Goal: Use online tool/utility

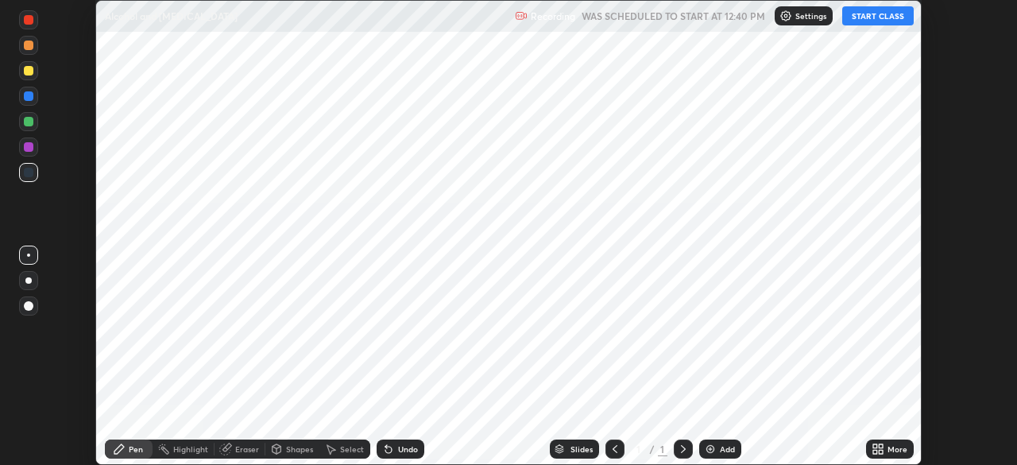
scroll to position [465, 1017]
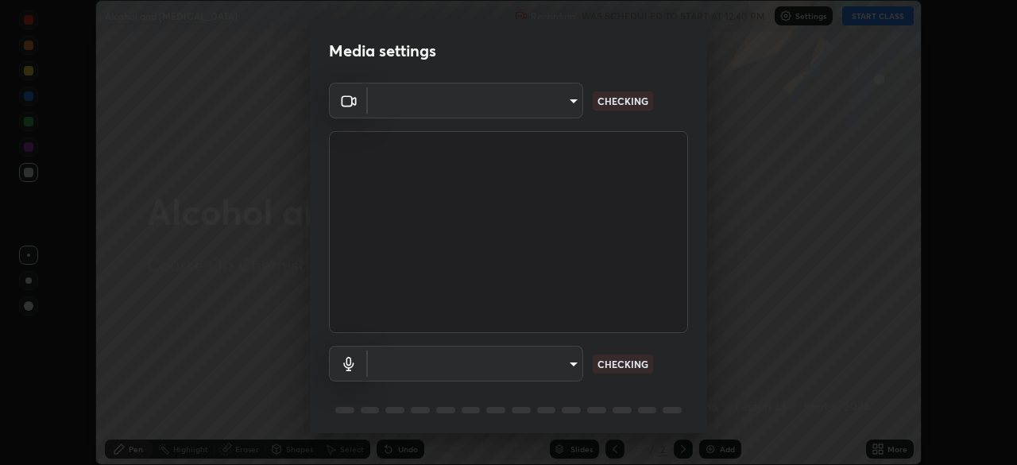
type input "6fd5a11214182fe3dbcd63879dc51230d69f1da36812afabedb7f77605f255ed"
click at [560, 364] on body "Erase all Alcohol and [MEDICAL_DATA] Recording WAS SCHEDULED TO START AT 12:40 …" at bounding box center [508, 232] width 1017 height 465
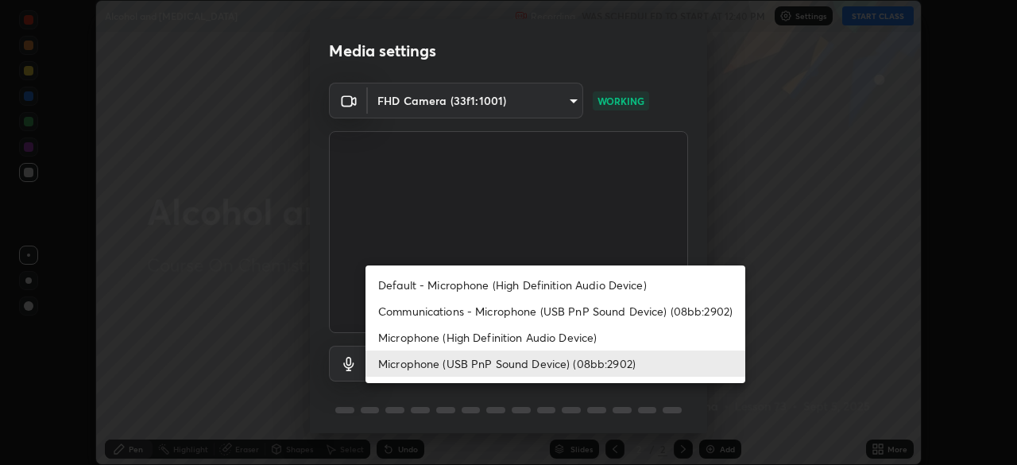
click at [509, 311] on li "Communications - Microphone (USB PnP Sound Device) (08bb:2902)" at bounding box center [556, 311] width 380 height 26
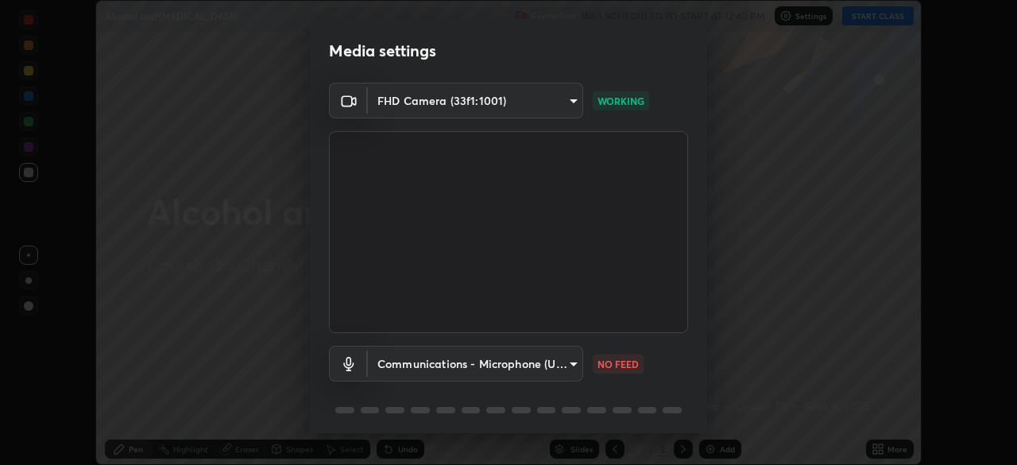
type input "communications"
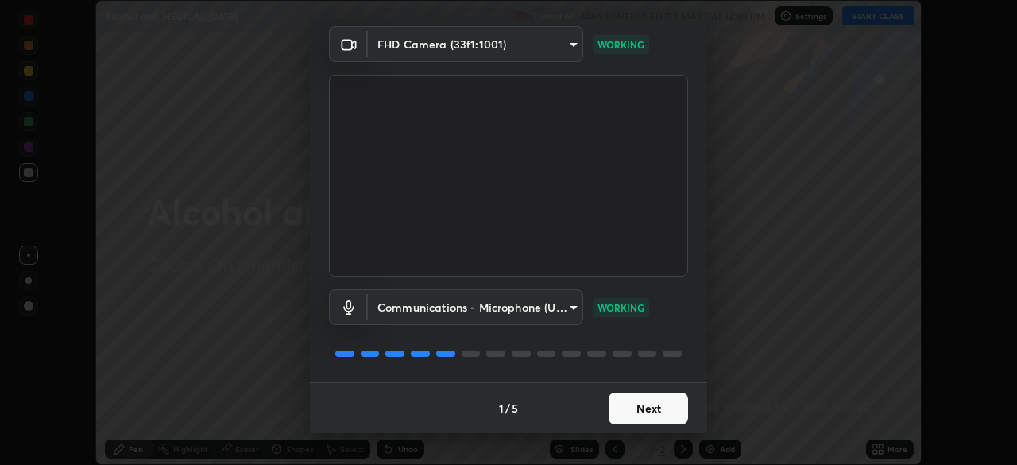
click at [634, 408] on button "Next" at bounding box center [648, 409] width 79 height 32
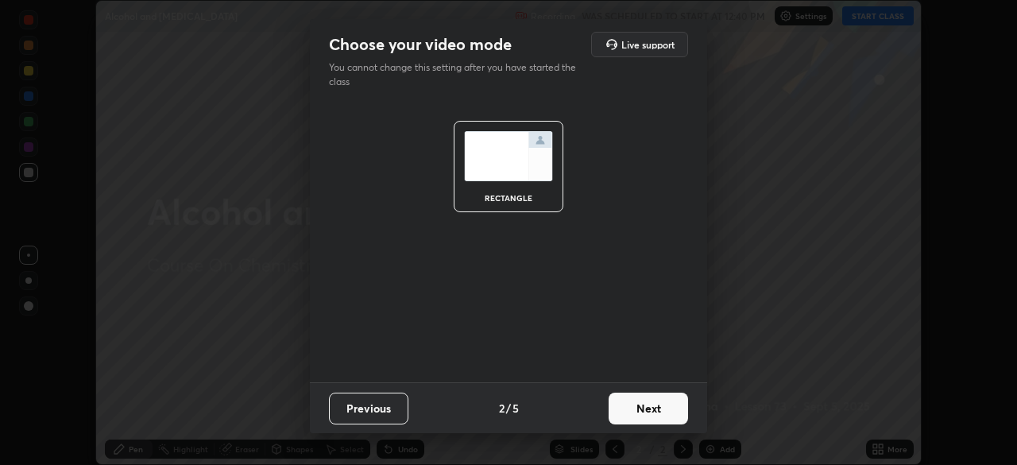
scroll to position [0, 0]
click at [635, 408] on button "Next" at bounding box center [648, 409] width 79 height 32
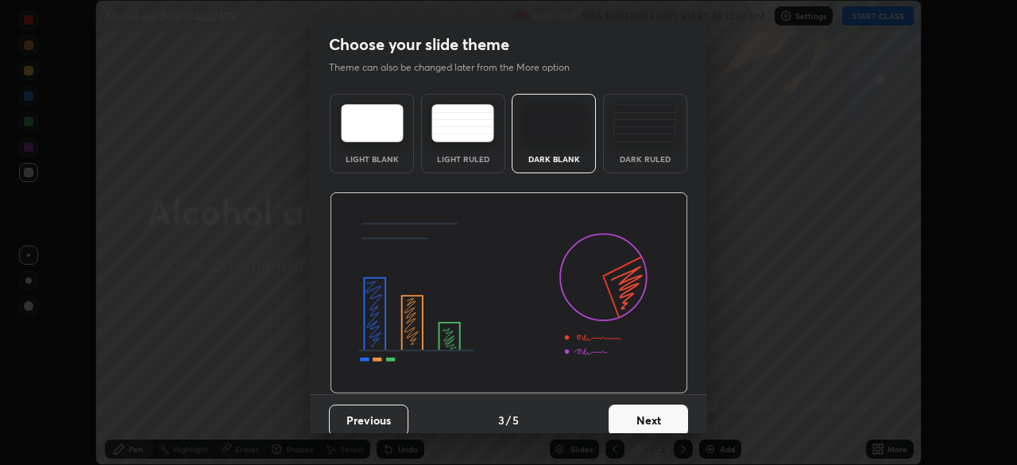
click at [637, 421] on button "Next" at bounding box center [648, 420] width 79 height 32
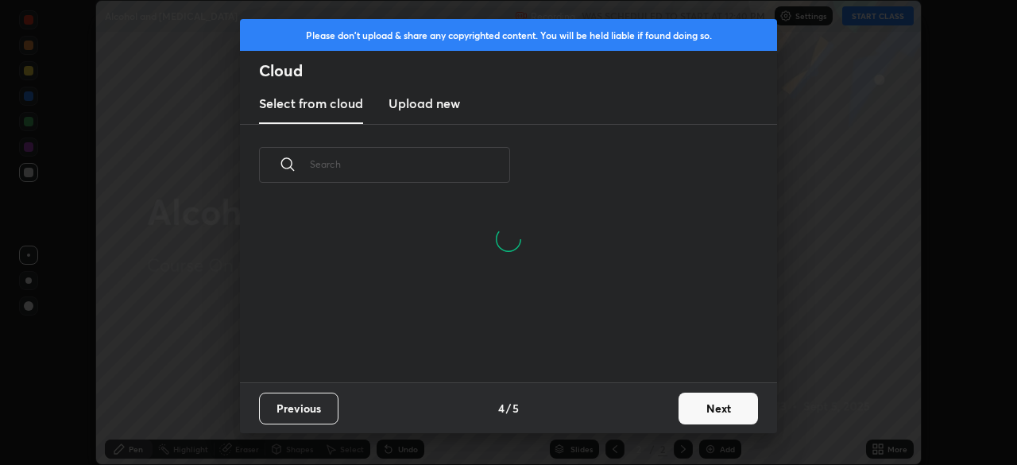
click at [702, 413] on button "Next" at bounding box center [718, 409] width 79 height 32
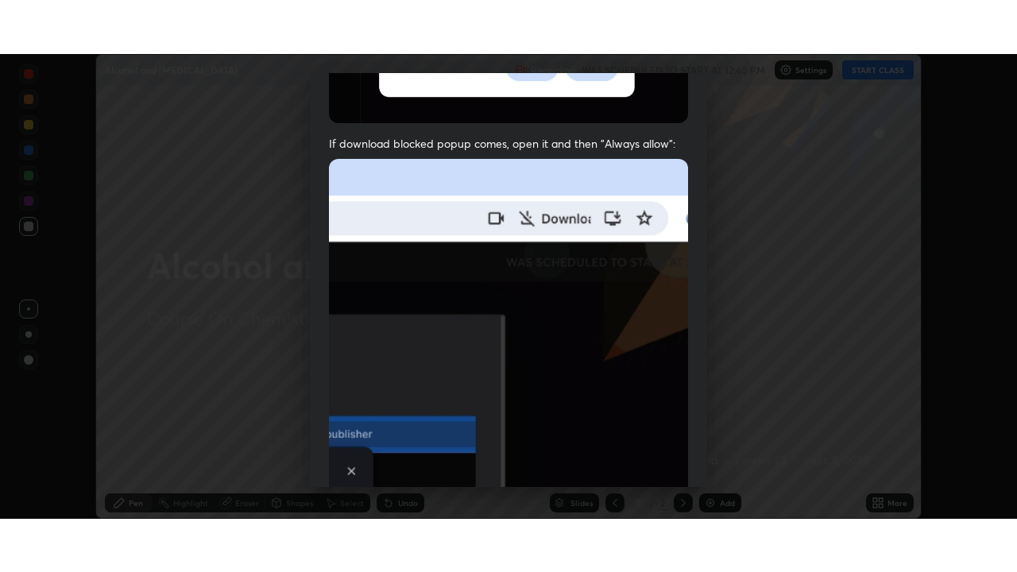
scroll to position [381, 0]
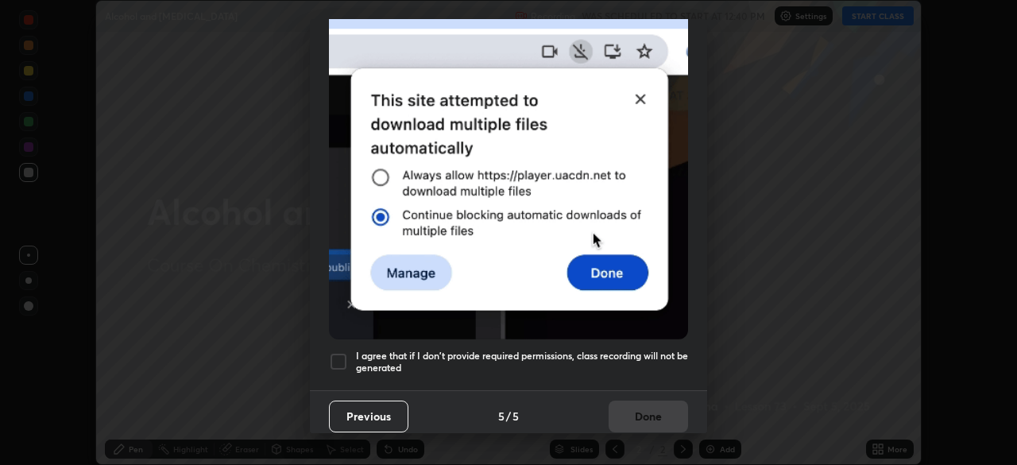
click at [342, 358] on div at bounding box center [338, 361] width 19 height 19
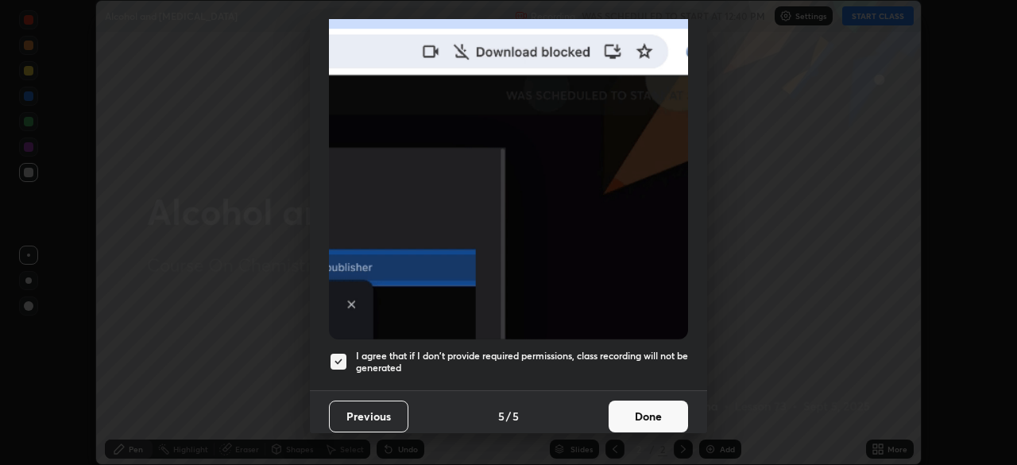
click at [637, 408] on button "Done" at bounding box center [648, 416] width 79 height 32
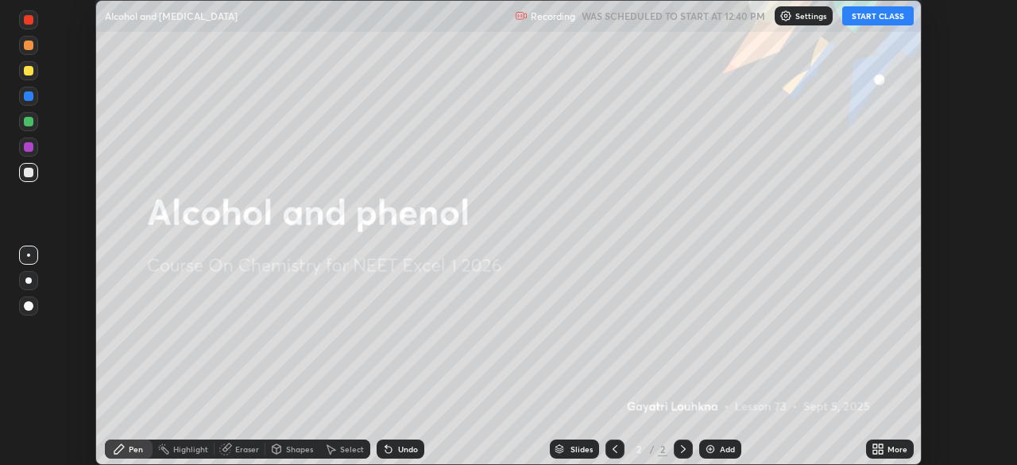
click at [864, 17] on button "START CLASS" at bounding box center [878, 15] width 72 height 19
click at [876, 451] on icon at bounding box center [875, 452] width 4 height 4
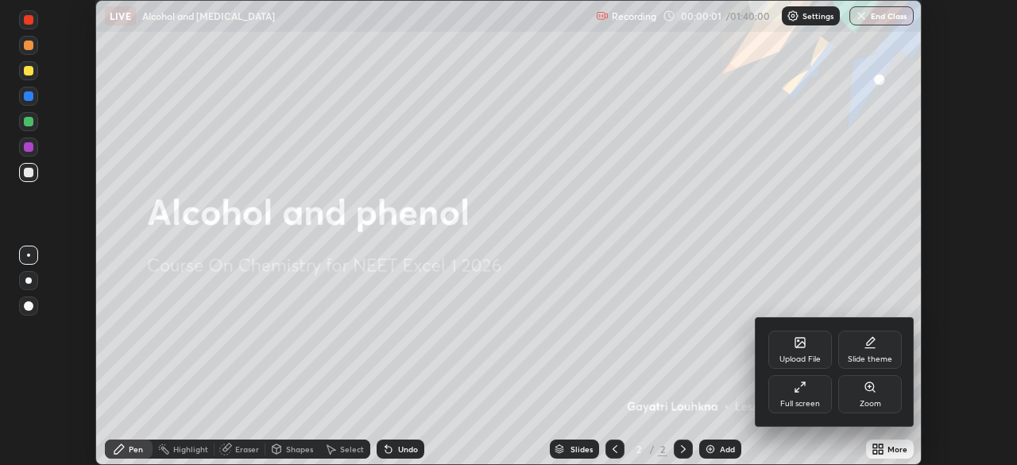
click at [791, 392] on div "Full screen" at bounding box center [800, 394] width 64 height 38
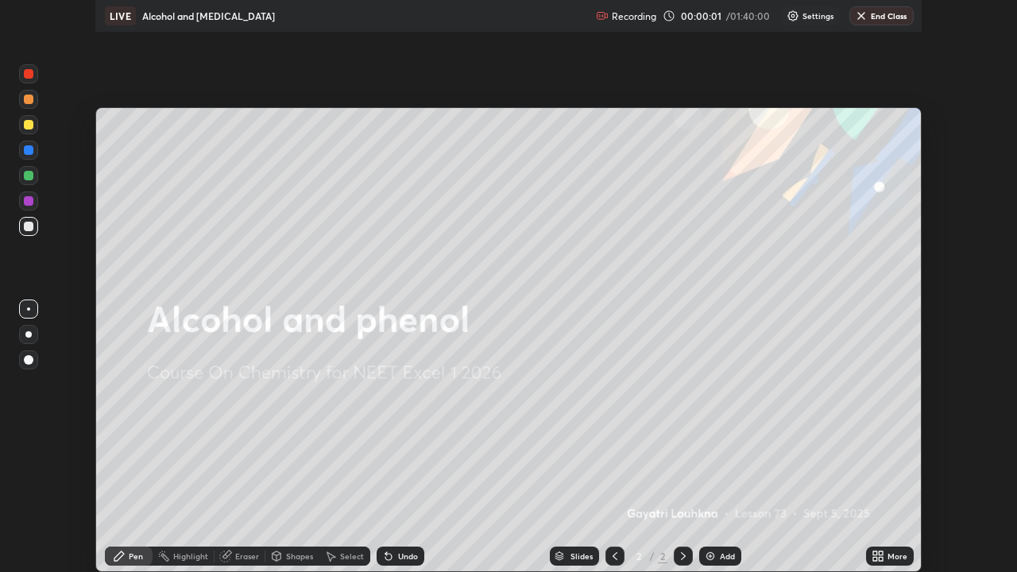
scroll to position [572, 1017]
